Goal: Information Seeking & Learning: Learn about a topic

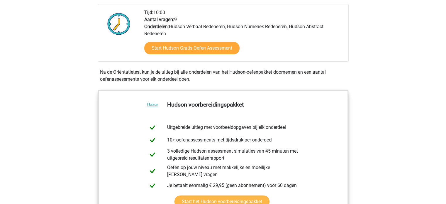
scroll to position [142, 0]
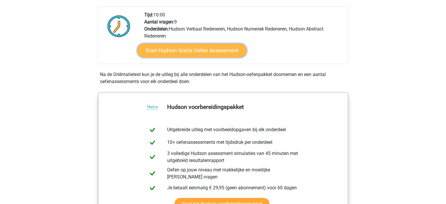
click at [178, 51] on link "Start Hudson Gratis Oefen Assessment" at bounding box center [192, 50] width 110 height 14
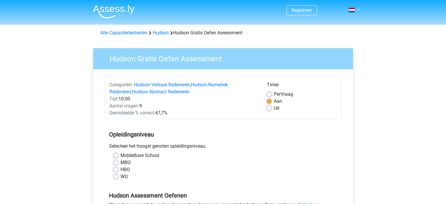
scroll to position [22, 0]
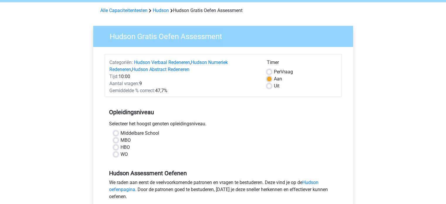
click at [120, 148] on label "HBO" at bounding box center [124, 147] width 9 height 7
click at [116, 148] on input "HBO" at bounding box center [115, 147] width 5 height 6
radio input "true"
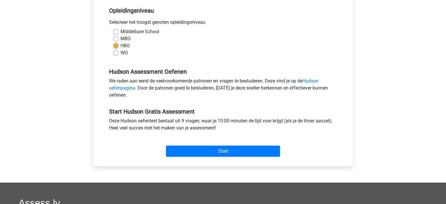
scroll to position [125, 0]
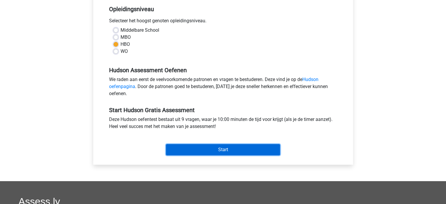
click at [255, 153] on input "Start" at bounding box center [223, 149] width 114 height 11
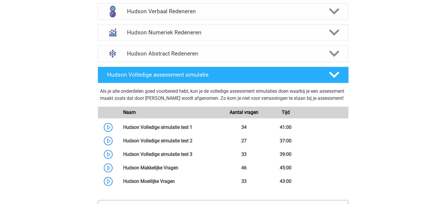
scroll to position [393, 0]
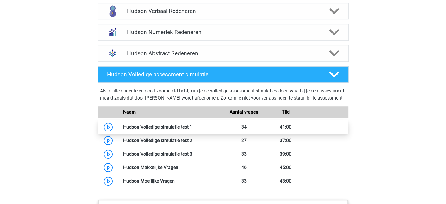
click at [192, 129] on link at bounding box center [192, 127] width 0 height 6
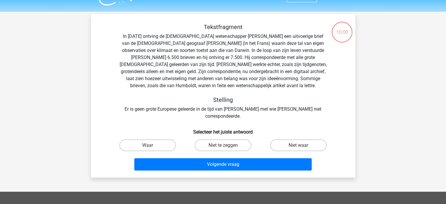
scroll to position [13, 0]
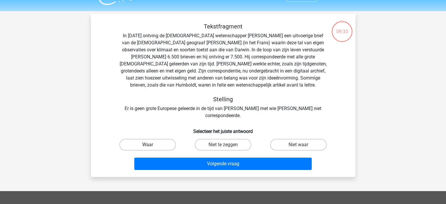
click at [161, 139] on label "Waar" at bounding box center [147, 145] width 57 height 12
click at [151, 144] on input "Waar" at bounding box center [149, 146] width 4 height 4
radio input "true"
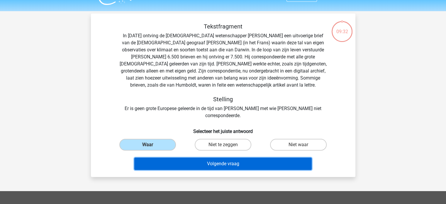
click at [184, 157] on button "Volgende vraag" at bounding box center [222, 163] width 177 height 12
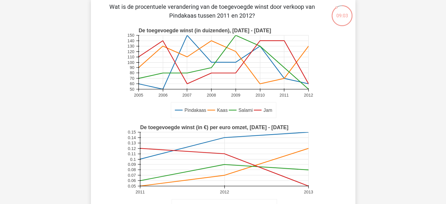
scroll to position [29, 0]
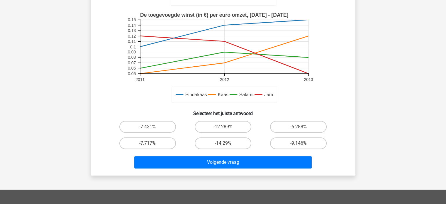
scroll to position [141, 0]
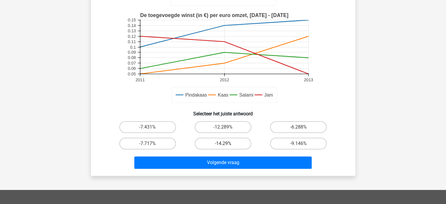
click at [217, 144] on label "-14.29%" at bounding box center [223, 143] width 57 height 12
click at [223, 144] on input "-14.29%" at bounding box center [225, 145] width 4 height 4
radio input "true"
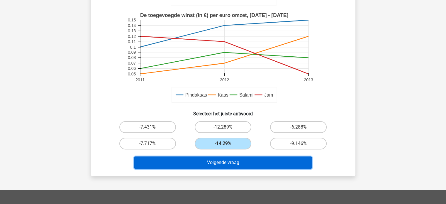
click at [220, 161] on button "Volgende vraag" at bounding box center [222, 162] width 177 height 12
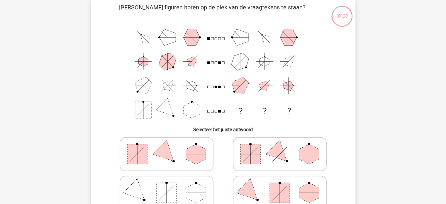
scroll to position [36, 0]
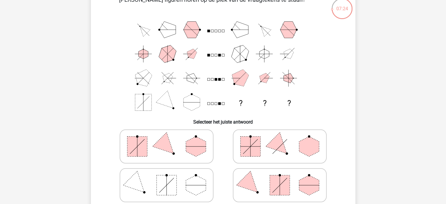
click at [192, 149] on polygon at bounding box center [196, 146] width 20 height 20
click at [170, 139] on input "radio" at bounding box center [168, 137] width 4 height 4
radio input "true"
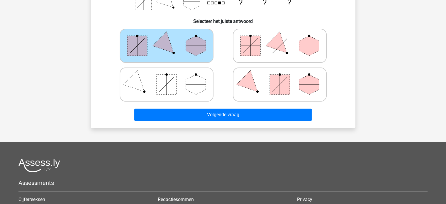
scroll to position [151, 0]
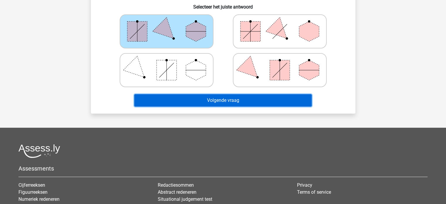
click at [224, 100] on button "Volgende vraag" at bounding box center [222, 100] width 177 height 12
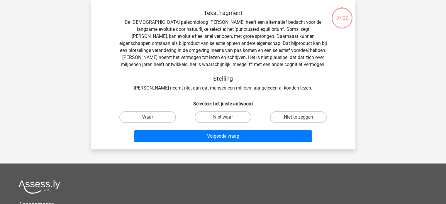
scroll to position [10, 0]
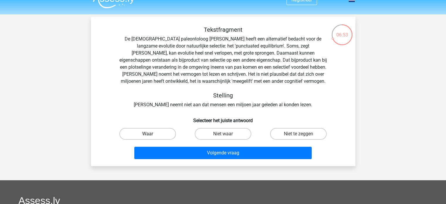
click at [157, 135] on label "Waar" at bounding box center [147, 134] width 57 height 12
click at [151, 135] on input "Waar" at bounding box center [149, 136] width 4 height 4
radio input "true"
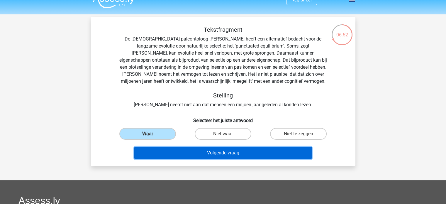
click at [205, 152] on button "Volgende vraag" at bounding box center [222, 152] width 177 height 12
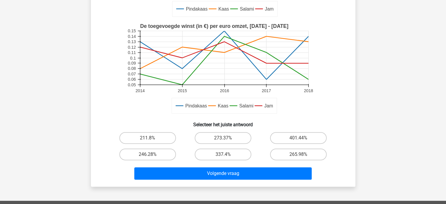
scroll to position [148, 0]
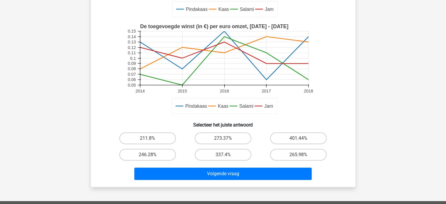
click at [398, 79] on div "Registreer" at bounding box center [223, 103] width 446 height 503
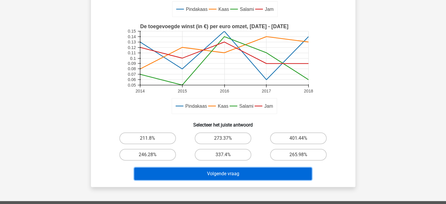
click at [270, 171] on button "Volgende vraag" at bounding box center [222, 173] width 177 height 12
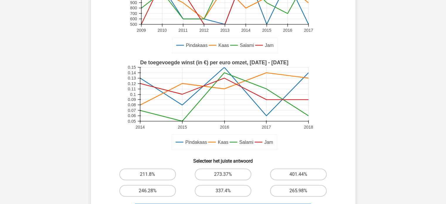
scroll to position [109, 0]
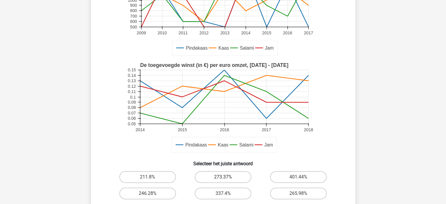
click at [237, 177] on label "273.37%" at bounding box center [223, 177] width 57 height 12
click at [226, 177] on input "273.37%" at bounding box center [225, 179] width 4 height 4
radio input "true"
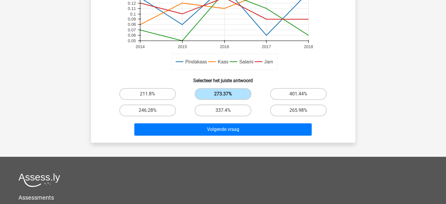
scroll to position [194, 0]
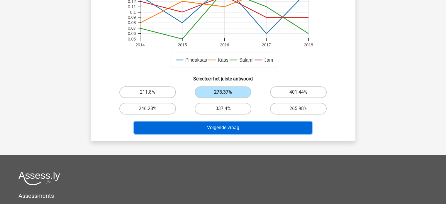
click at [237, 123] on button "Volgende vraag" at bounding box center [222, 127] width 177 height 12
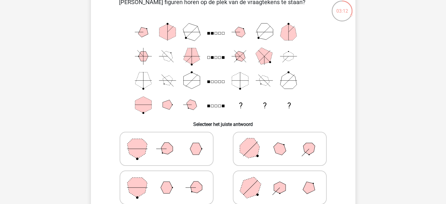
scroll to position [34, 0]
click at [289, 157] on icon at bounding box center [280, 148] width 88 height 29
click at [283, 141] on input "radio" at bounding box center [281, 139] width 4 height 4
radio input "true"
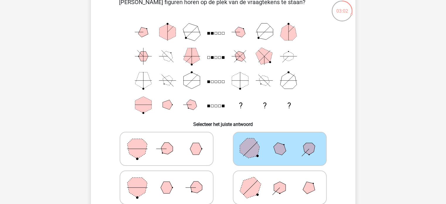
scroll to position [124, 0]
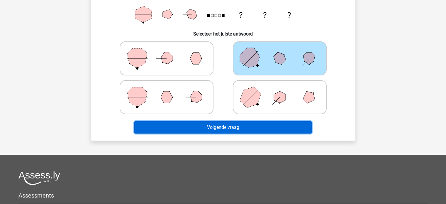
click at [271, 123] on button "Volgende vraag" at bounding box center [222, 127] width 177 height 12
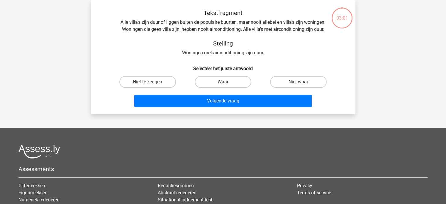
scroll to position [0, 0]
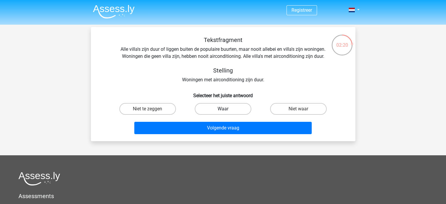
click at [243, 107] on label "Waar" at bounding box center [223, 109] width 57 height 12
click at [226, 109] on input "Waar" at bounding box center [225, 111] width 4 height 4
radio input "true"
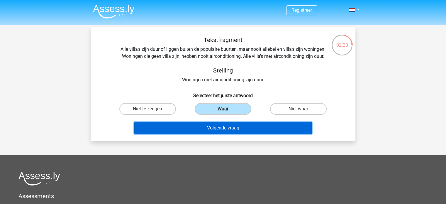
click at [238, 124] on button "Volgende vraag" at bounding box center [222, 128] width 177 height 12
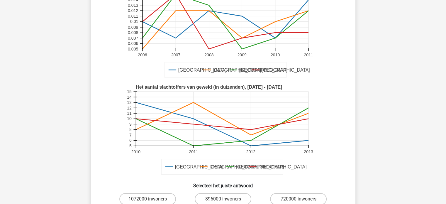
scroll to position [69, 0]
click at [389, 118] on div "Registreer 5" at bounding box center [223, 173] width 446 height 485
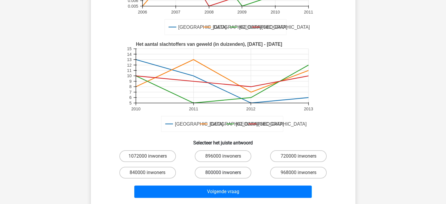
click at [224, 167] on label "800000 inwoners" at bounding box center [223, 172] width 57 height 12
click at [224, 172] on input "800000 inwoners" at bounding box center [225, 174] width 4 height 4
radio input "true"
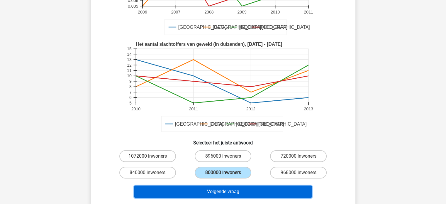
click at [220, 186] on button "Volgende vraag" at bounding box center [222, 191] width 177 height 12
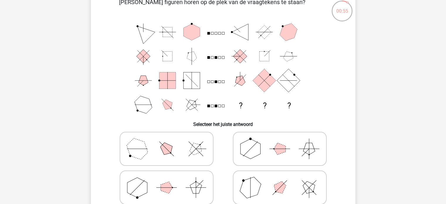
scroll to position [39, 0]
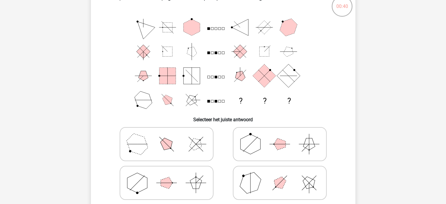
click at [272, 180] on icon at bounding box center [280, 182] width 88 height 29
click at [279, 175] on input "radio" at bounding box center [281, 173] width 4 height 4
radio input "true"
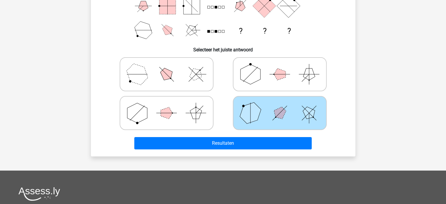
scroll to position [109, 0]
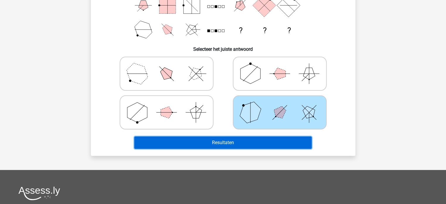
click at [251, 142] on button "Resultaten" at bounding box center [222, 142] width 177 height 12
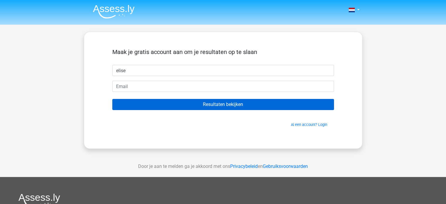
type input "elise"
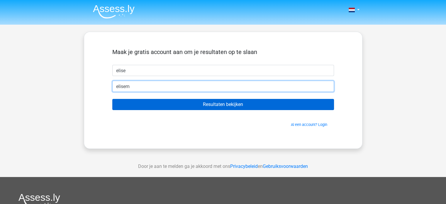
type input "[EMAIL_ADDRESS][DOMAIN_NAME]"
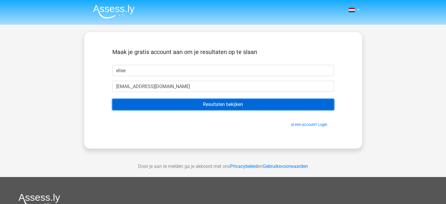
click at [192, 103] on input "Resultaten bekijken" at bounding box center [222, 104] width 221 height 11
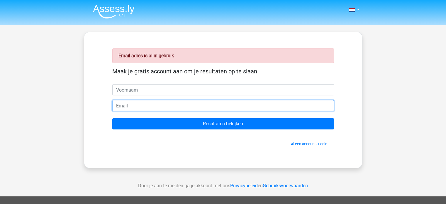
drag, startPoint x: 0, startPoint y: 0, endPoint x: 192, endPoint y: 103, distance: 218.3
click at [192, 103] on input "email" at bounding box center [222, 105] width 221 height 11
type input "e.moorees@feederone.eu"
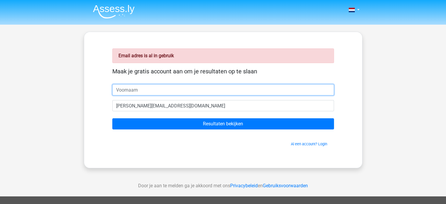
click at [173, 87] on input "text" at bounding box center [222, 89] width 221 height 11
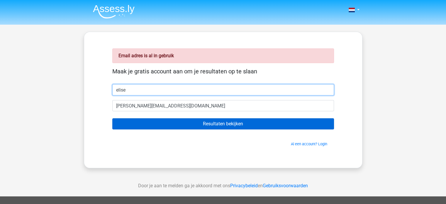
type input "elise"
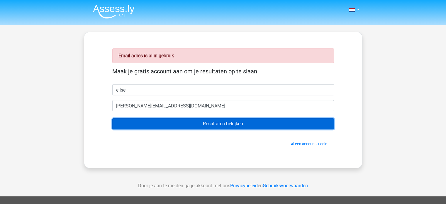
click at [212, 127] on input "Resultaten bekijken" at bounding box center [222, 123] width 221 height 11
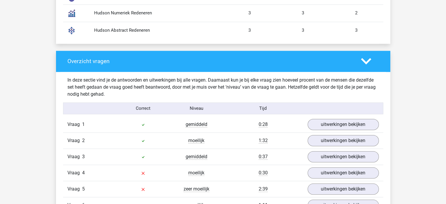
scroll to position [581, 0]
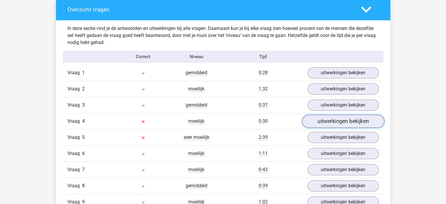
click at [317, 121] on link "uitwerkingen bekijken" at bounding box center [343, 121] width 82 height 13
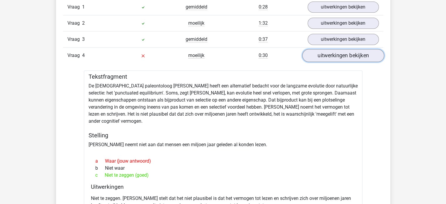
scroll to position [660, 0]
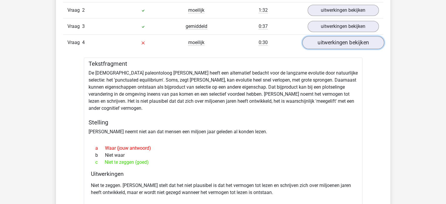
click at [339, 44] on link "uitwerkingen bekijken" at bounding box center [343, 42] width 82 height 13
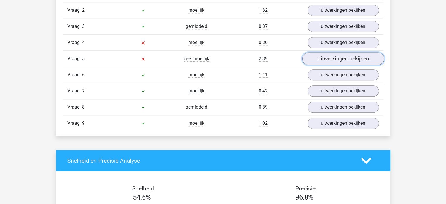
click at [339, 59] on link "uitwerkingen bekijken" at bounding box center [343, 58] width 82 height 13
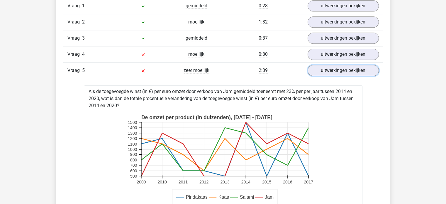
scroll to position [648, 0]
click at [331, 58] on link "uitwerkingen bekijken" at bounding box center [343, 54] width 82 height 13
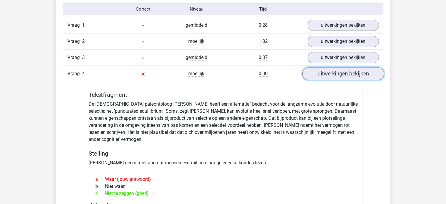
scroll to position [573, 0]
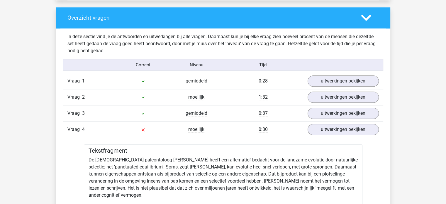
click at [364, 18] on polygon at bounding box center [366, 18] width 10 height 6
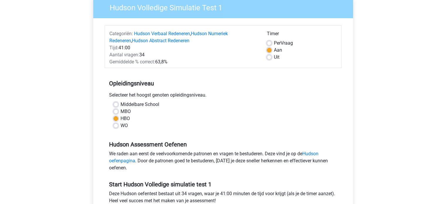
scroll to position [51, 0]
click at [118, 127] on div "WO" at bounding box center [222, 125] width 219 height 7
click at [120, 124] on label "WO" at bounding box center [123, 125] width 7 height 7
click at [115, 124] on input "WO" at bounding box center [115, 125] width 5 height 6
radio input "true"
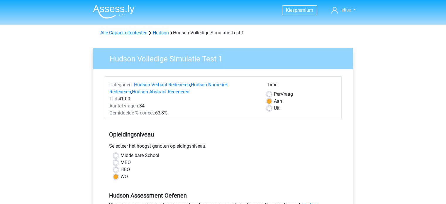
scroll to position [8, 0]
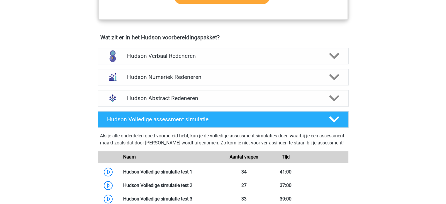
scroll to position [347, 0]
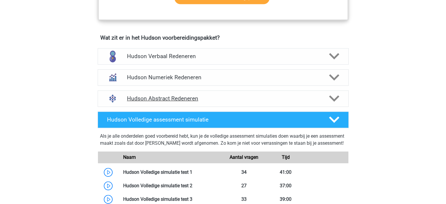
click at [223, 97] on h4 "Hudson Abstract Redeneren" at bounding box center [223, 98] width 192 height 7
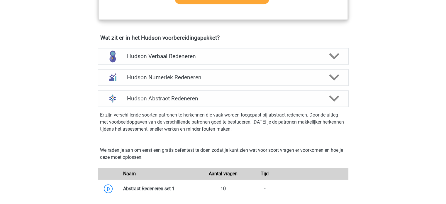
scroll to position [373, 0]
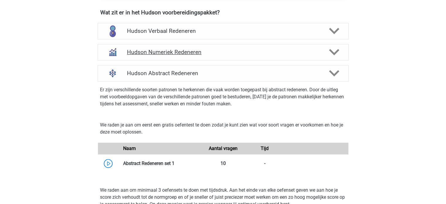
click at [180, 47] on div "Hudson Numeriek Redeneren" at bounding box center [223, 52] width 251 height 16
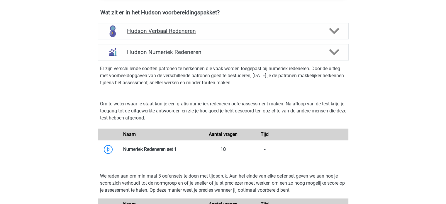
click at [177, 33] on h4 "Hudson Verbaal Redeneren" at bounding box center [223, 31] width 192 height 7
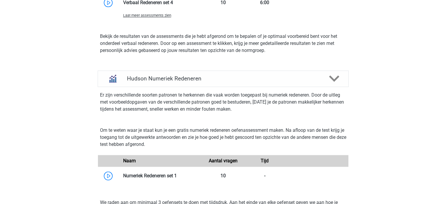
scroll to position [749, 0]
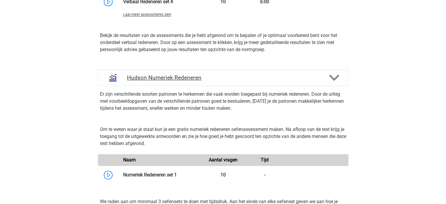
click at [168, 79] on h4 "Hudson Numeriek Redeneren" at bounding box center [223, 77] width 192 height 7
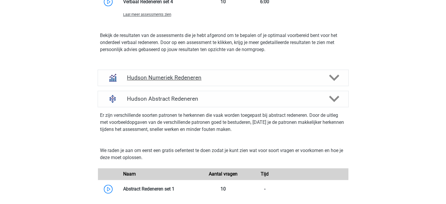
click at [168, 79] on h4 "Hudson Numeriek Redeneren" at bounding box center [223, 77] width 192 height 7
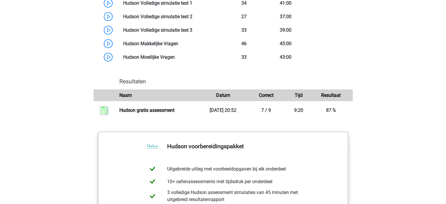
scroll to position [1407, 0]
click at [175, 60] on link at bounding box center [175, 57] width 0 height 6
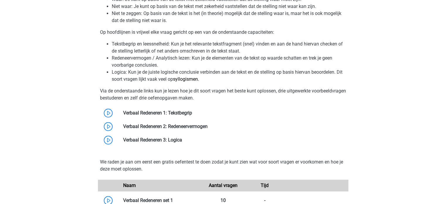
scroll to position [454, 0]
click at [192, 113] on link at bounding box center [192, 113] width 0 height 6
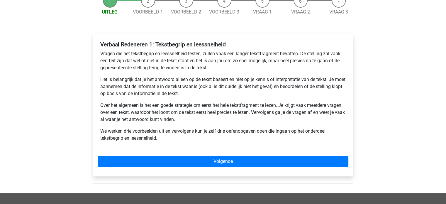
scroll to position [67, 0]
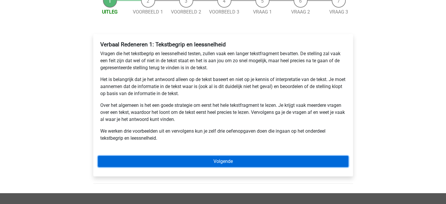
click at [179, 160] on link "Volgende" at bounding box center [223, 161] width 250 height 11
click at [175, 160] on link "Volgende" at bounding box center [223, 161] width 250 height 11
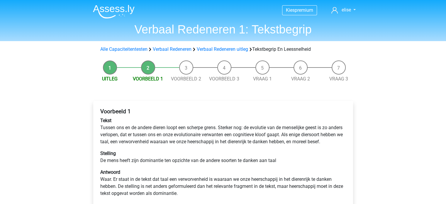
scroll to position [47, 0]
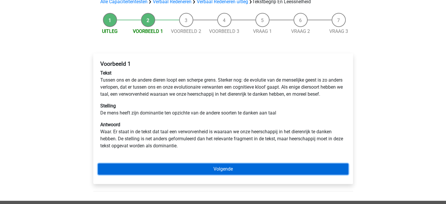
click at [212, 174] on link "Volgende" at bounding box center [223, 168] width 250 height 11
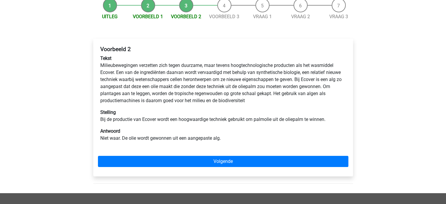
scroll to position [63, 0]
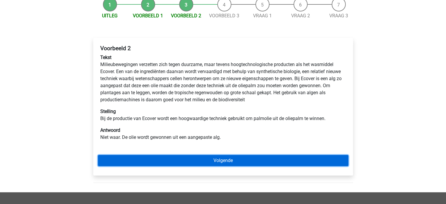
click at [217, 159] on link "Volgende" at bounding box center [223, 160] width 250 height 11
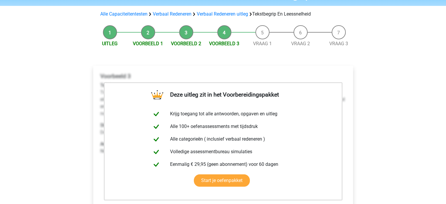
scroll to position [82, 0]
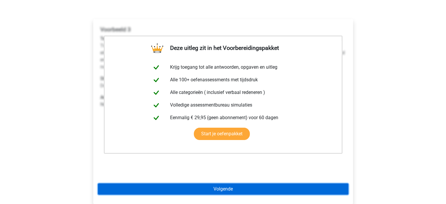
click at [221, 186] on link "Volgende" at bounding box center [223, 188] width 250 height 11
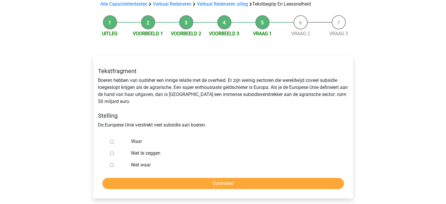
scroll to position [46, 0]
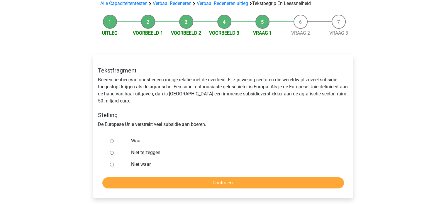
click at [112, 141] on input "Waar" at bounding box center [112, 141] width 4 height 4
radio input "true"
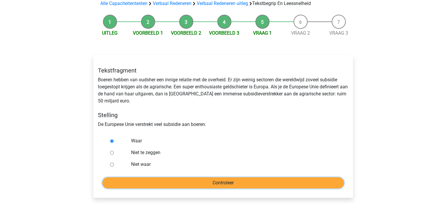
click at [159, 180] on input "Controleer" at bounding box center [222, 182] width 241 height 11
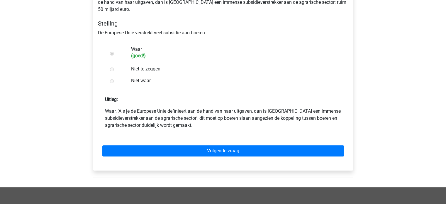
scroll to position [139, 0]
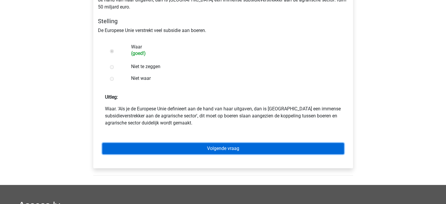
click at [180, 149] on link "Volgende vraag" at bounding box center [222, 148] width 241 height 11
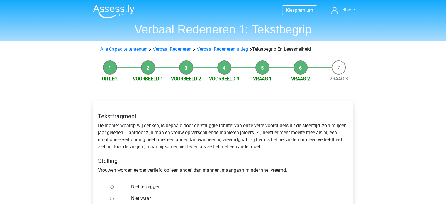
scroll to position [49, 0]
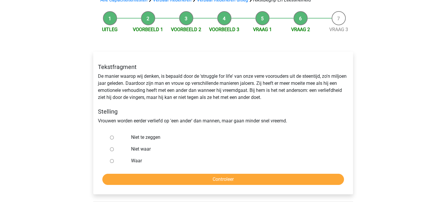
click at [111, 137] on input "Niet te zeggen" at bounding box center [112, 137] width 4 height 4
radio input "true"
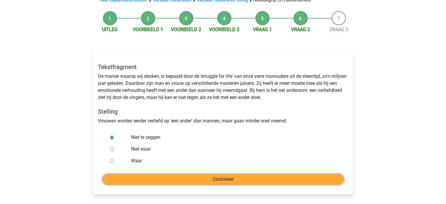
click at [154, 176] on input "Controleer" at bounding box center [222, 178] width 241 height 11
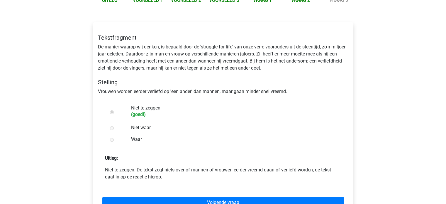
scroll to position [97, 0]
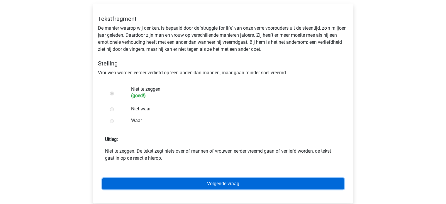
click at [201, 183] on link "Volgende vraag" at bounding box center [222, 183] width 241 height 11
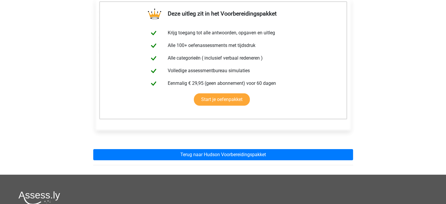
scroll to position [104, 0]
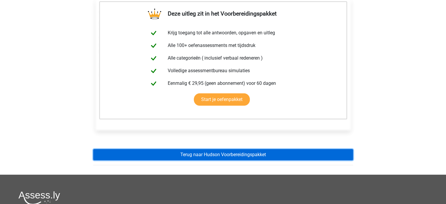
click at [208, 156] on link "Terug naar Hudson Voorbereidingspakket" at bounding box center [223, 154] width 260 height 11
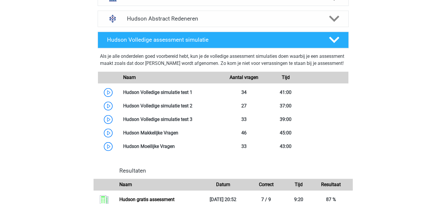
scroll to position [427, 0]
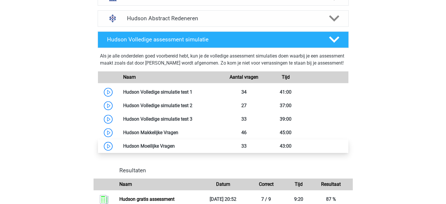
click at [175, 149] on link at bounding box center [175, 146] width 0 height 6
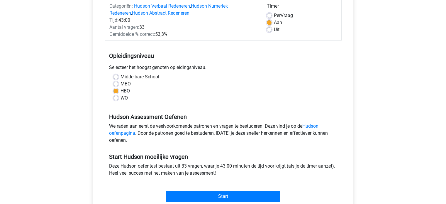
scroll to position [80, 0]
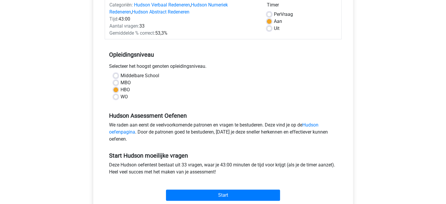
click at [120, 97] on label "WO" at bounding box center [123, 96] width 7 height 7
click at [115, 97] on input "WO" at bounding box center [115, 96] width 5 height 6
radio input "true"
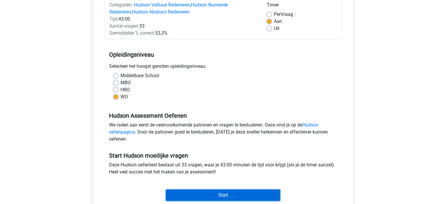
click at [194, 194] on input "Start" at bounding box center [223, 194] width 114 height 11
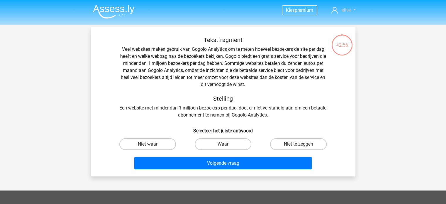
click at [346, 11] on span "elise" at bounding box center [345, 10] width 9 height 6
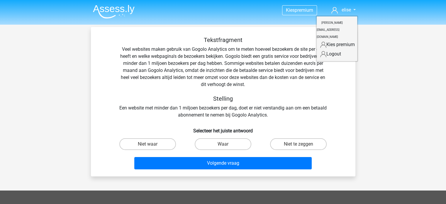
click at [363, 105] on div "Kies premium elise [EMAIL_ADDRESS][DOMAIN_NAME]" at bounding box center [223, 172] width 446 height 345
